Goal: Obtain resource: Download file/media

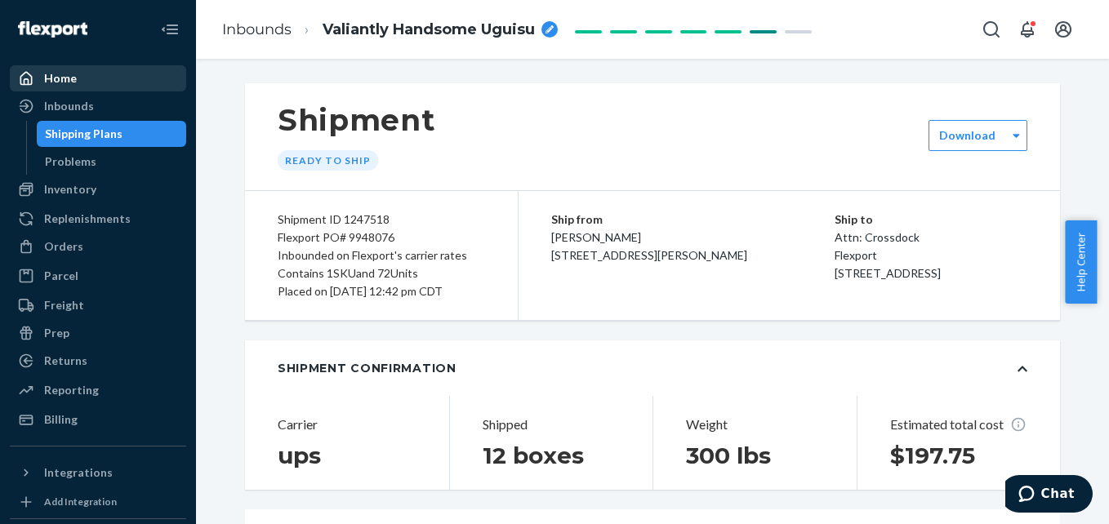
click at [62, 79] on div "Home" at bounding box center [60, 78] width 33 height 16
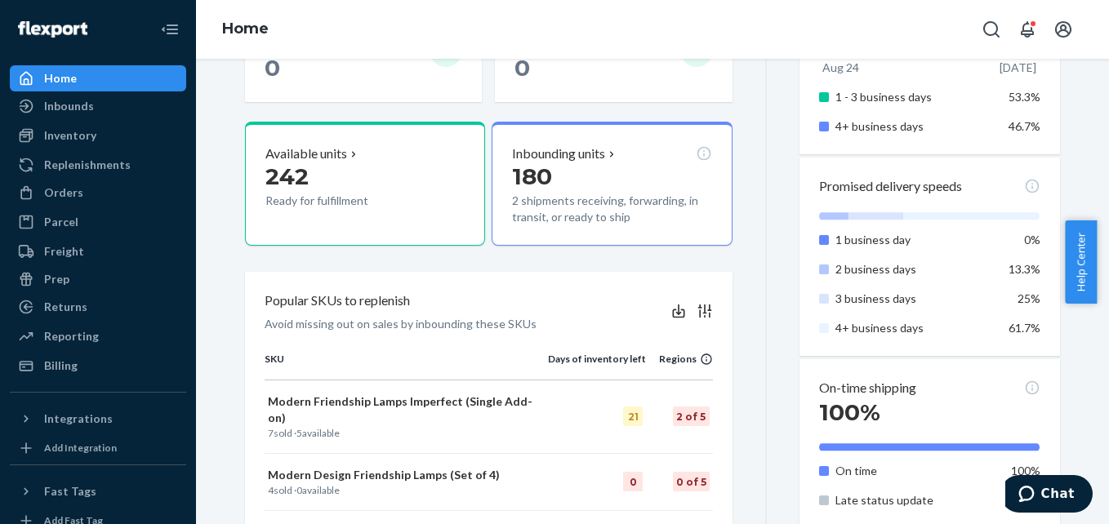
scroll to position [522, 0]
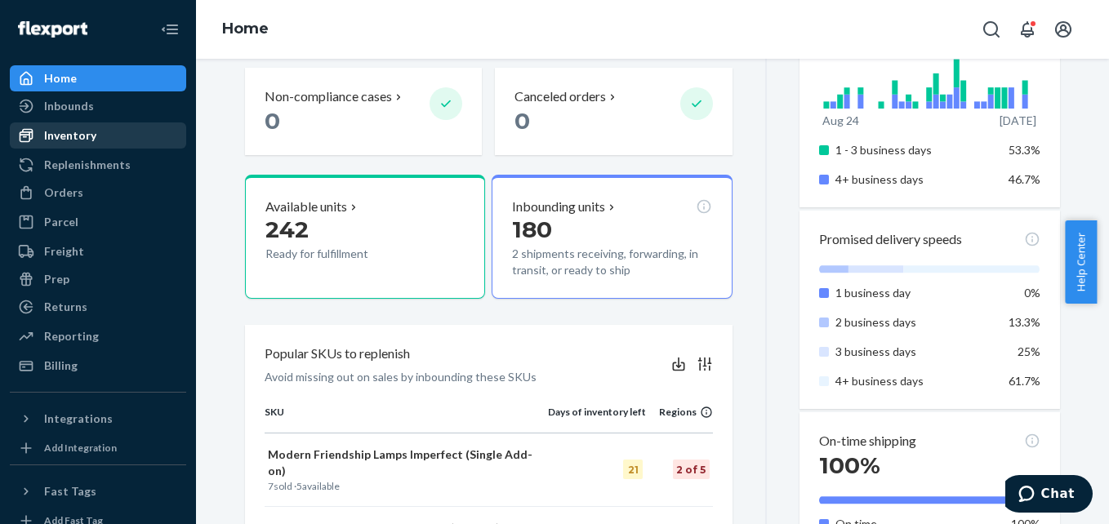
click at [63, 140] on div "Inventory" at bounding box center [70, 135] width 52 height 16
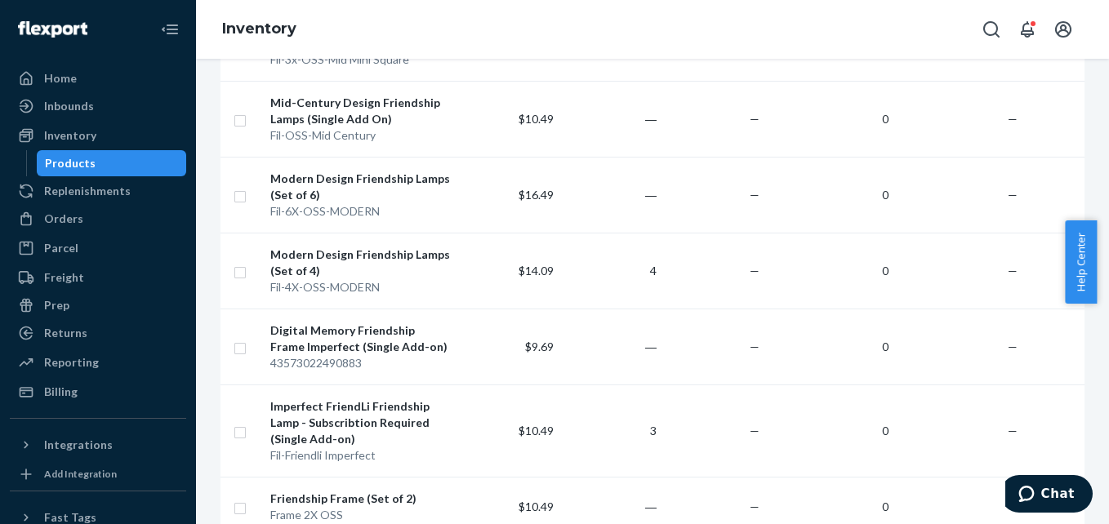
scroll to position [1388, 0]
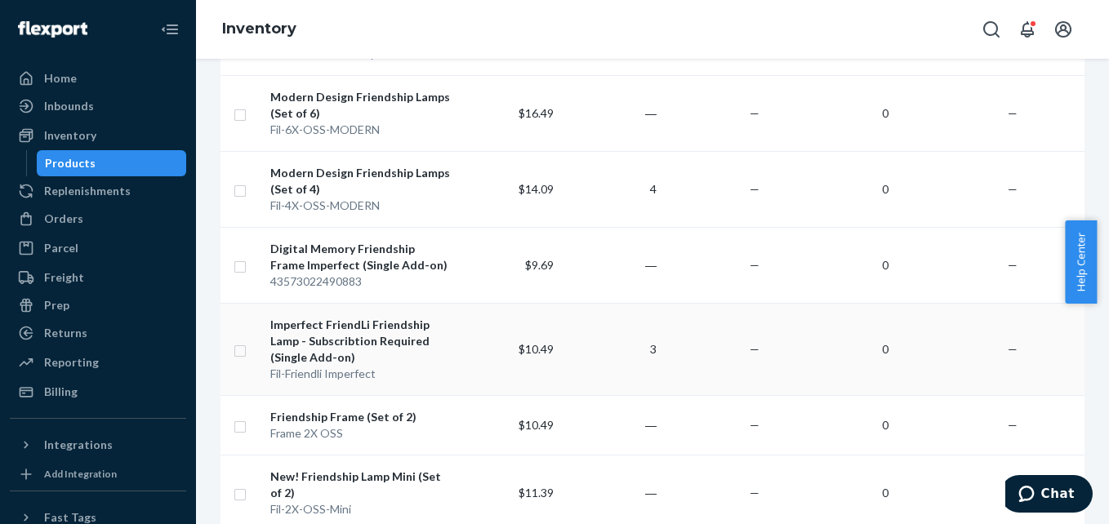
click at [247, 350] on td at bounding box center [242, 349] width 43 height 92
click at [241, 351] on input "checkbox" at bounding box center [240, 349] width 13 height 17
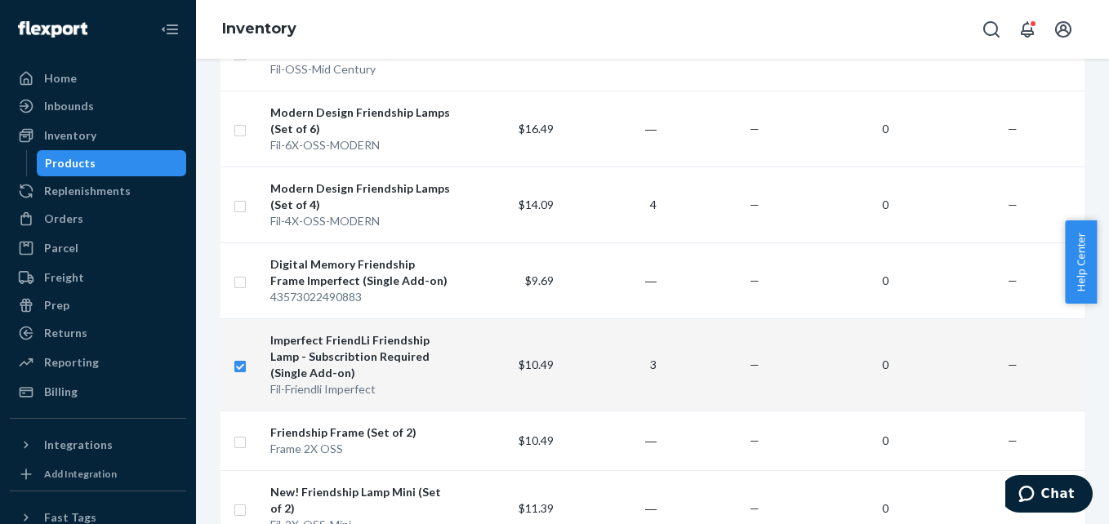
scroll to position [1470, 0]
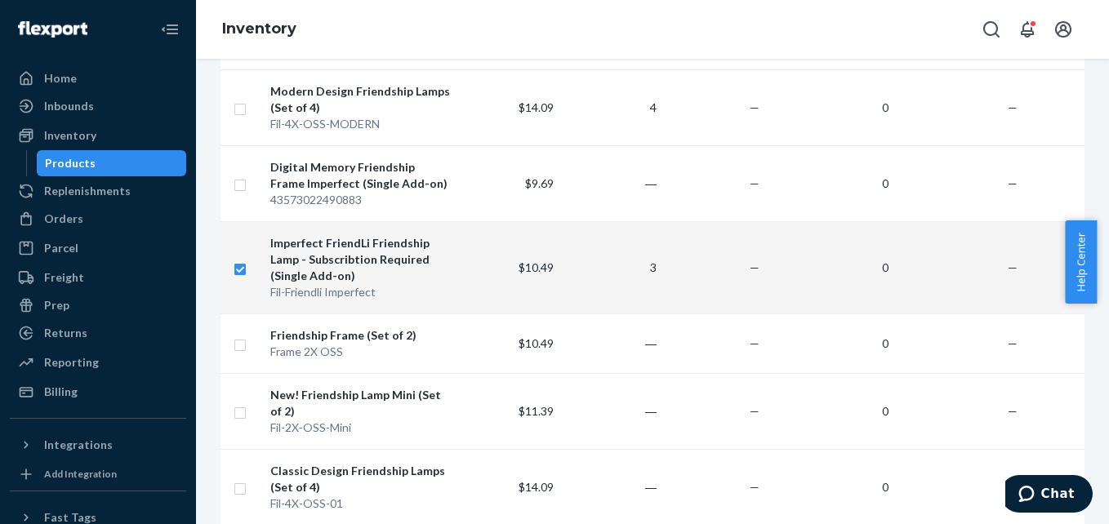
click at [238, 270] on input "checkbox" at bounding box center [240, 267] width 13 height 17
checkbox input "false"
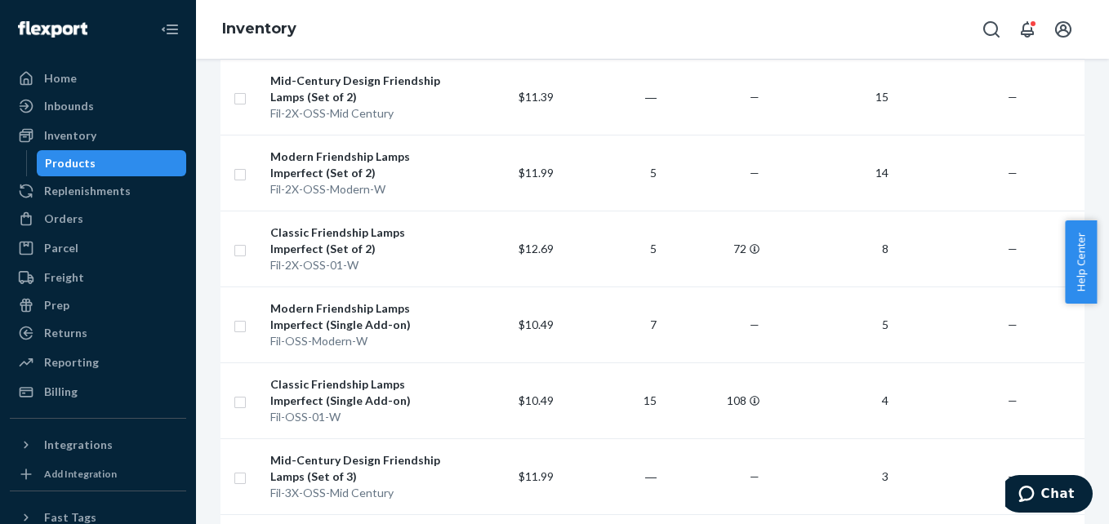
scroll to position [0, 0]
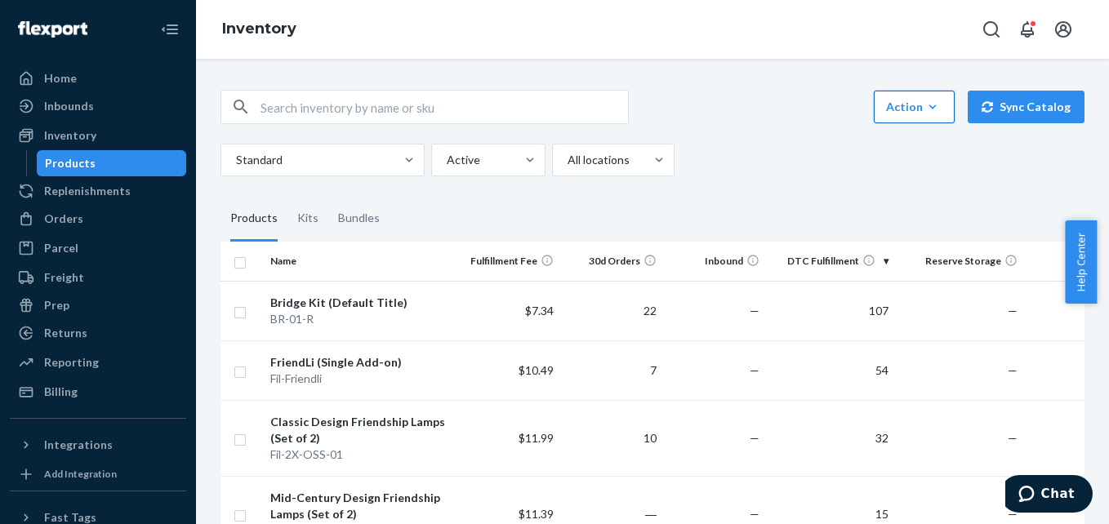
click at [916, 114] on div "Action" at bounding box center [914, 107] width 56 height 16
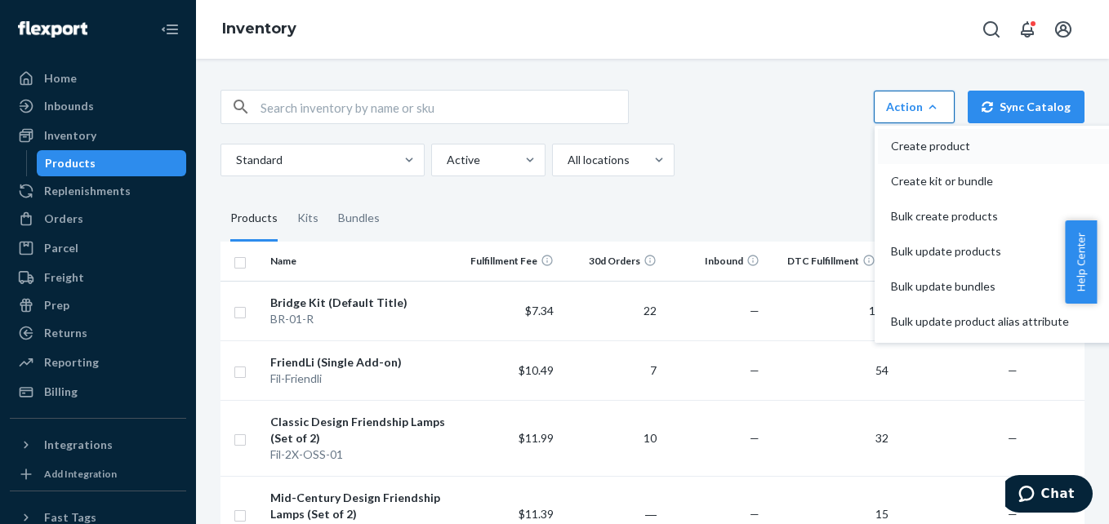
click at [914, 140] on span "Create product" at bounding box center [980, 145] width 178 height 11
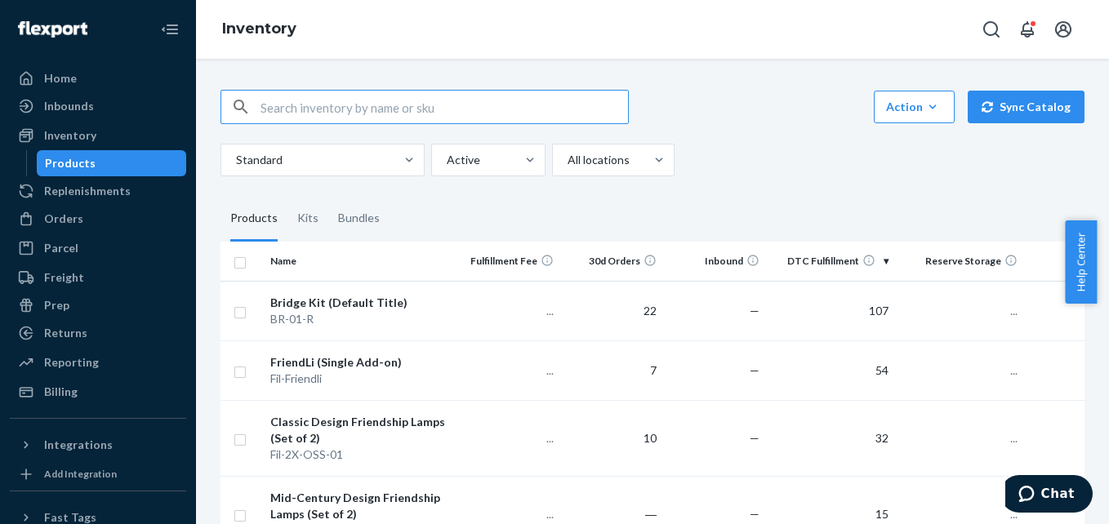
click at [788, 131] on div "Action Create product Create kit or bundle Bulk create products Bulk update pro…" at bounding box center [653, 133] width 864 height 87
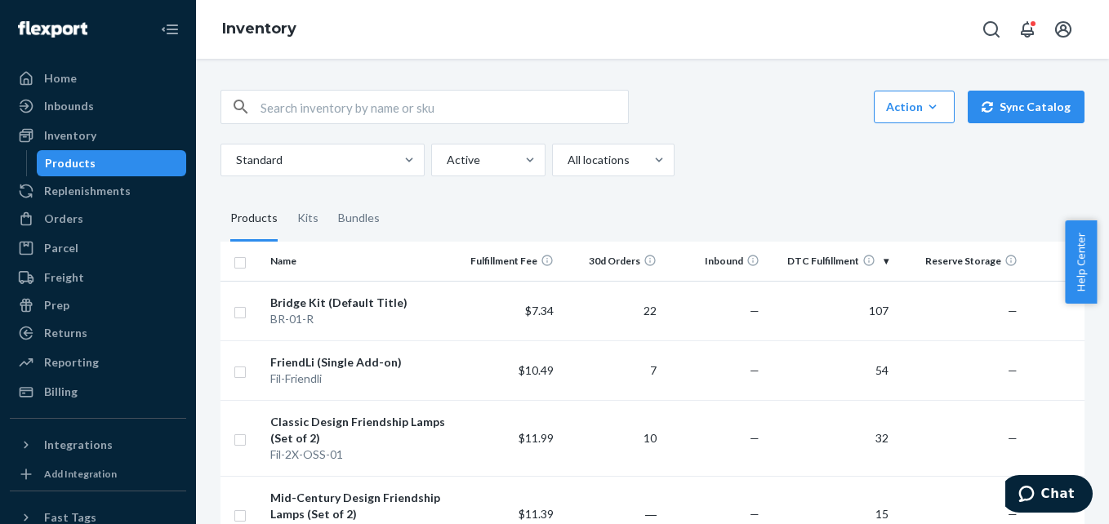
click at [872, 175] on div "Standard Active All locations" at bounding box center [647, 160] width 852 height 33
click at [58, 105] on div "Inbounds" at bounding box center [69, 106] width 50 height 16
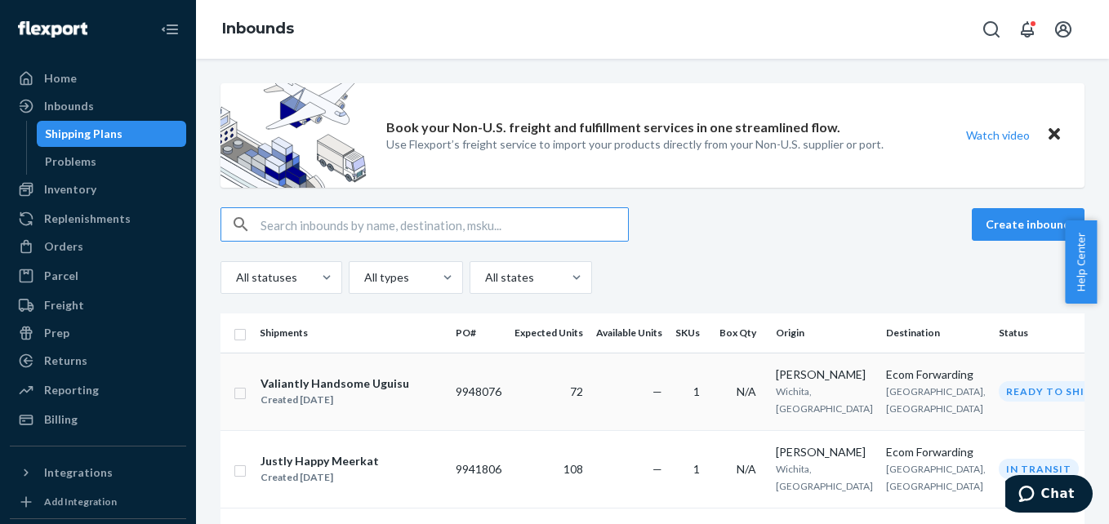
click at [381, 390] on div "Valiantly Handsome Uguisu" at bounding box center [335, 384] width 149 height 16
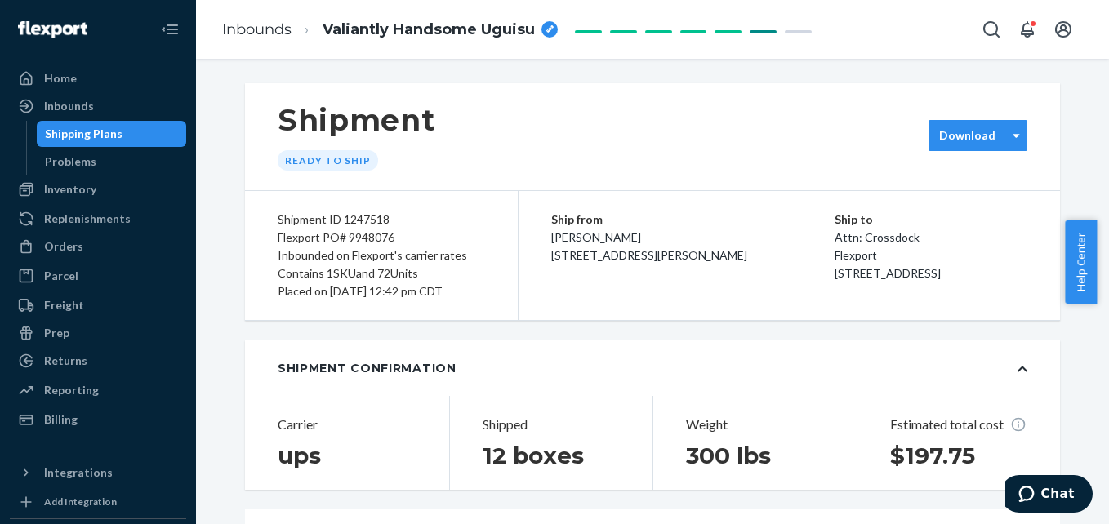
click at [934, 145] on div "Download" at bounding box center [978, 135] width 99 height 31
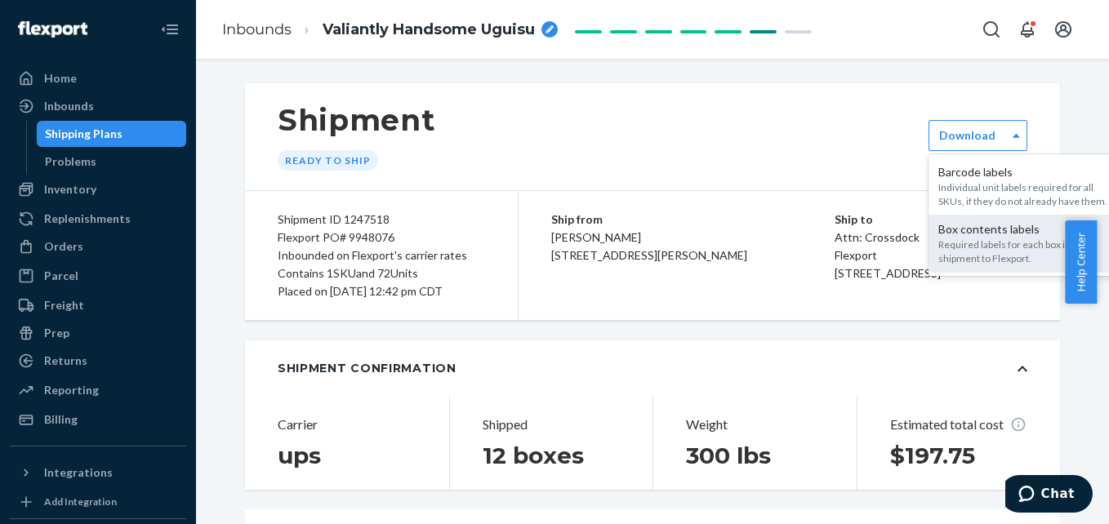
click at [964, 238] on div "Required labels for each box in your shipment to Flexport." at bounding box center [1026, 252] width 176 height 28
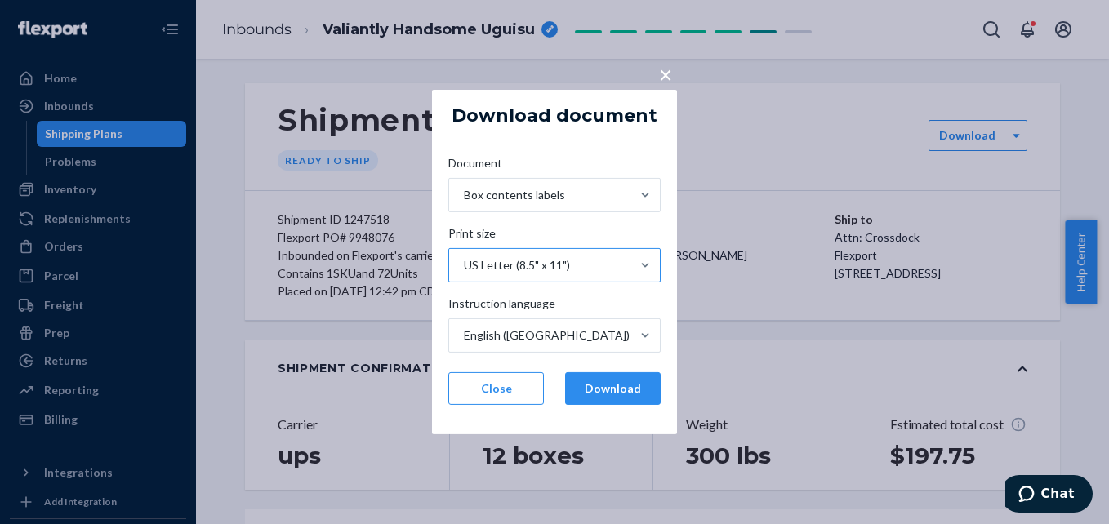
click at [542, 268] on div "US Letter (8.5" x 11")" at bounding box center [517, 265] width 106 height 16
click at [464, 268] on input "Print size US Letter (8.5" x 11")" at bounding box center [463, 265] width 2 height 16
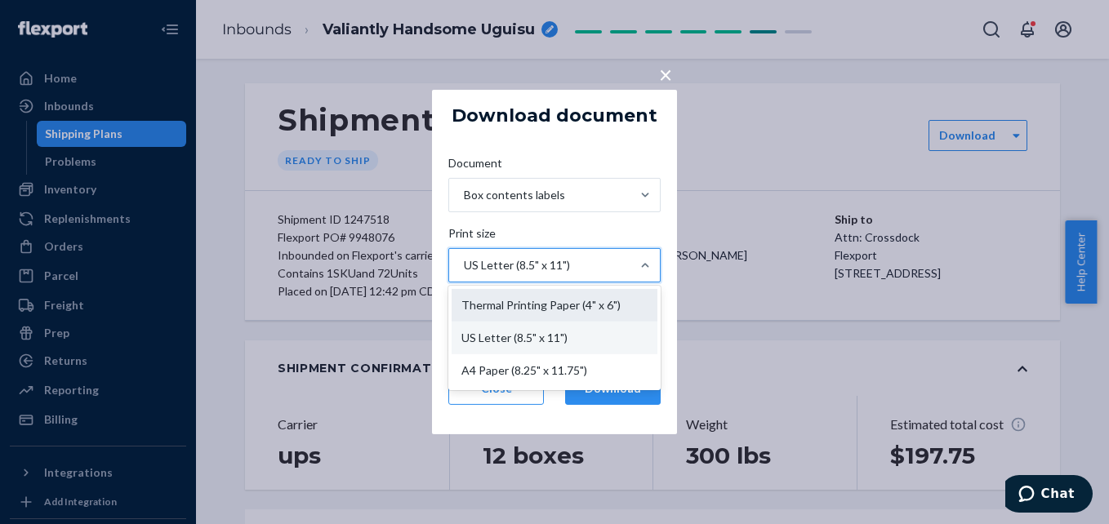
click at [582, 305] on div "Thermal Printing Paper (4" x 6")" at bounding box center [555, 305] width 206 height 33
click at [464, 274] on input "Print size option Thermal Printing Paper (4" x 6") focused, 1 of 3. 3 results a…" at bounding box center [463, 265] width 2 height 16
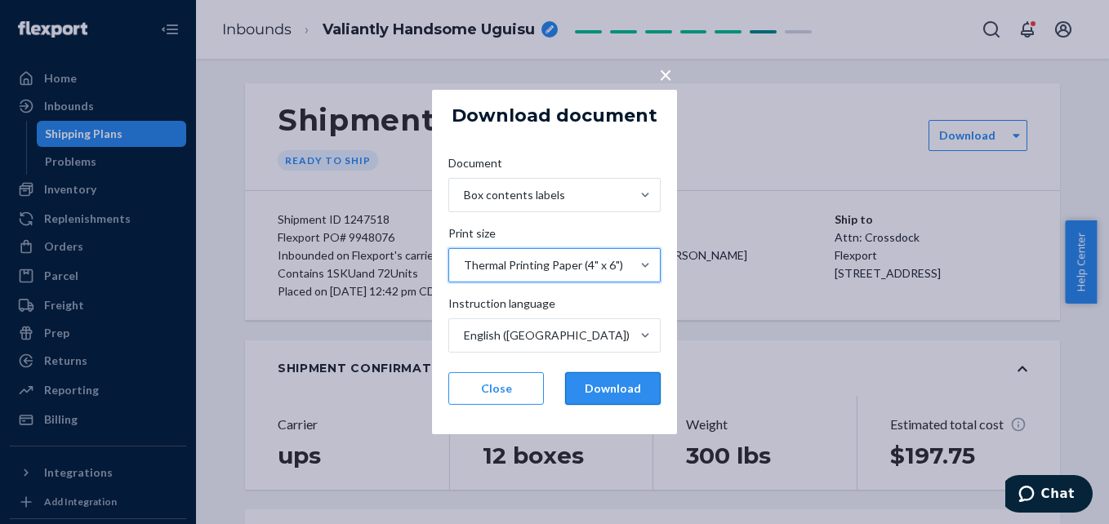
click at [589, 390] on button "Download" at bounding box center [613, 388] width 96 height 33
